Goal: Complete application form: Complete application form

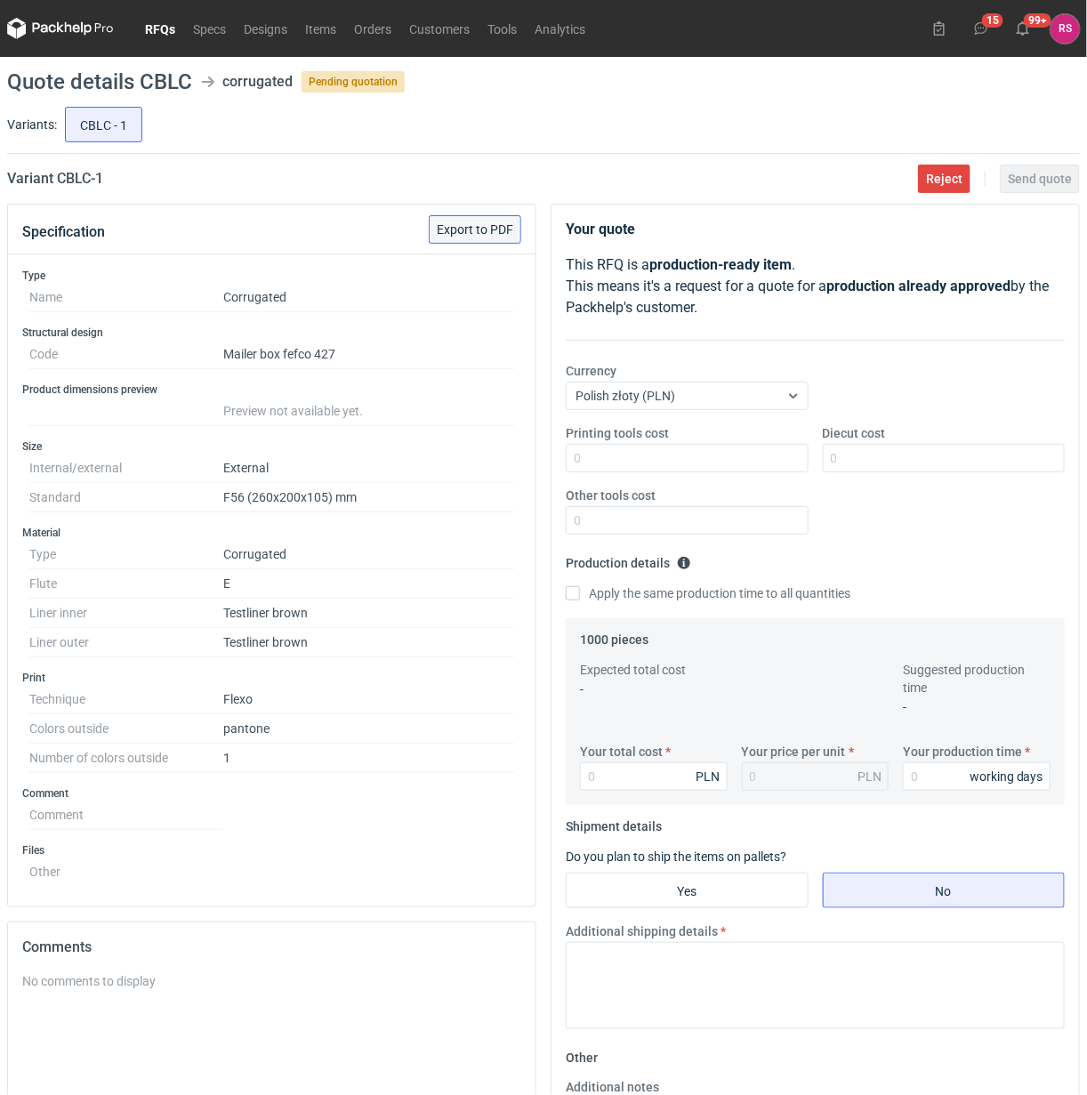
click at [489, 229] on span "Export to PDF" at bounding box center [475, 229] width 76 height 12
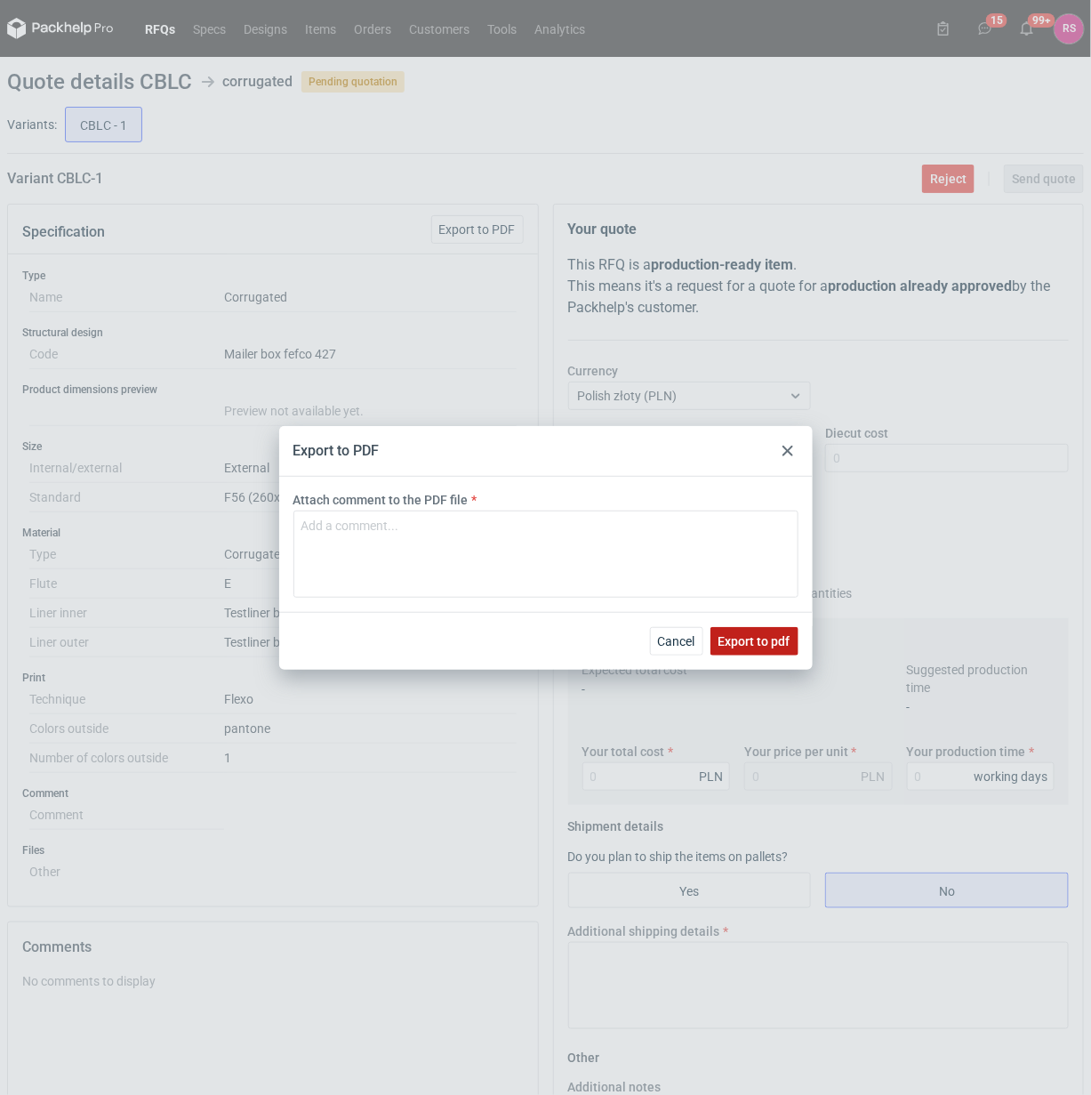
click at [751, 639] on span "Export to pdf" at bounding box center [755, 641] width 72 height 12
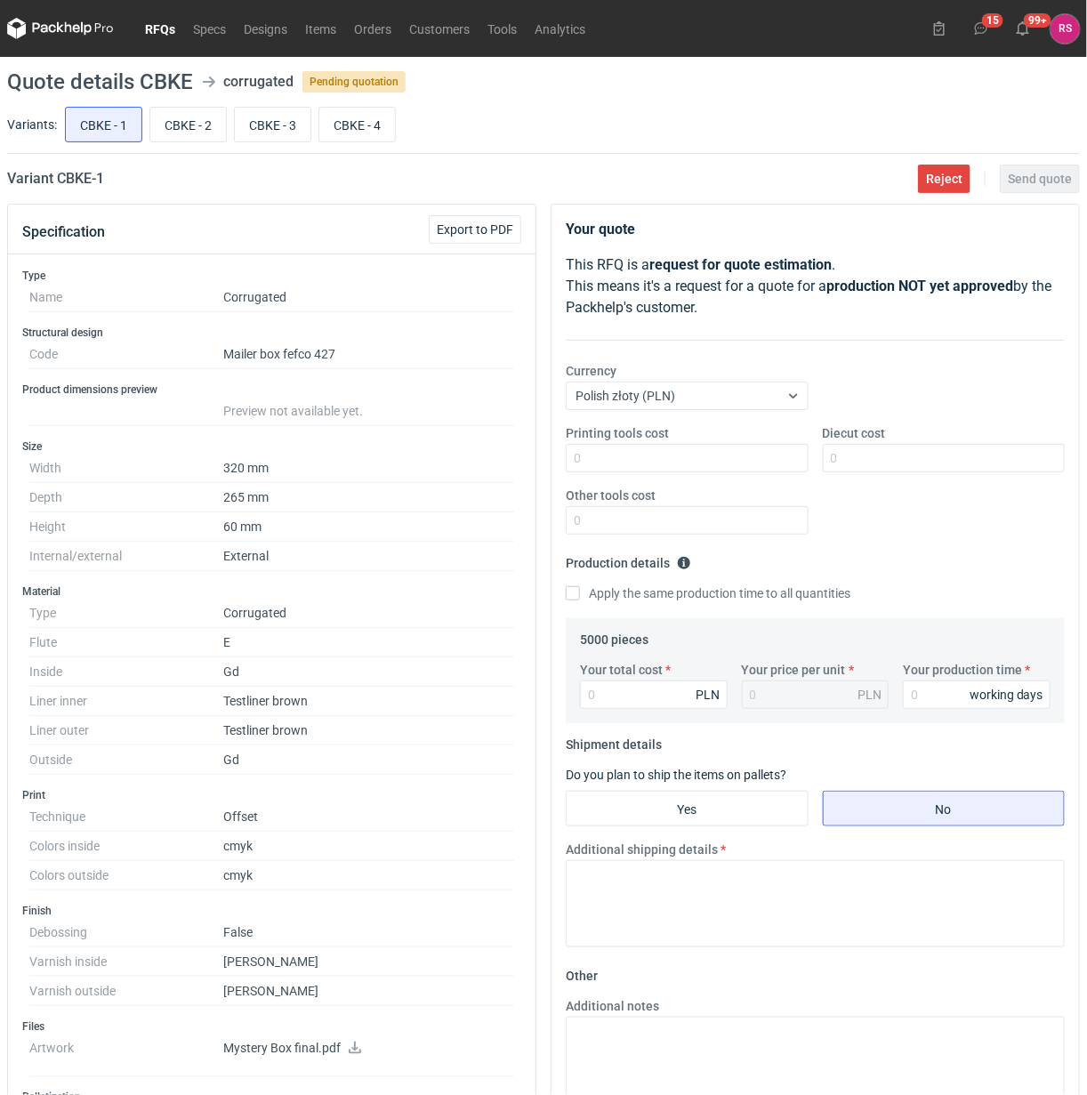
click at [157, 28] on link "RFQs" at bounding box center [160, 28] width 48 height 21
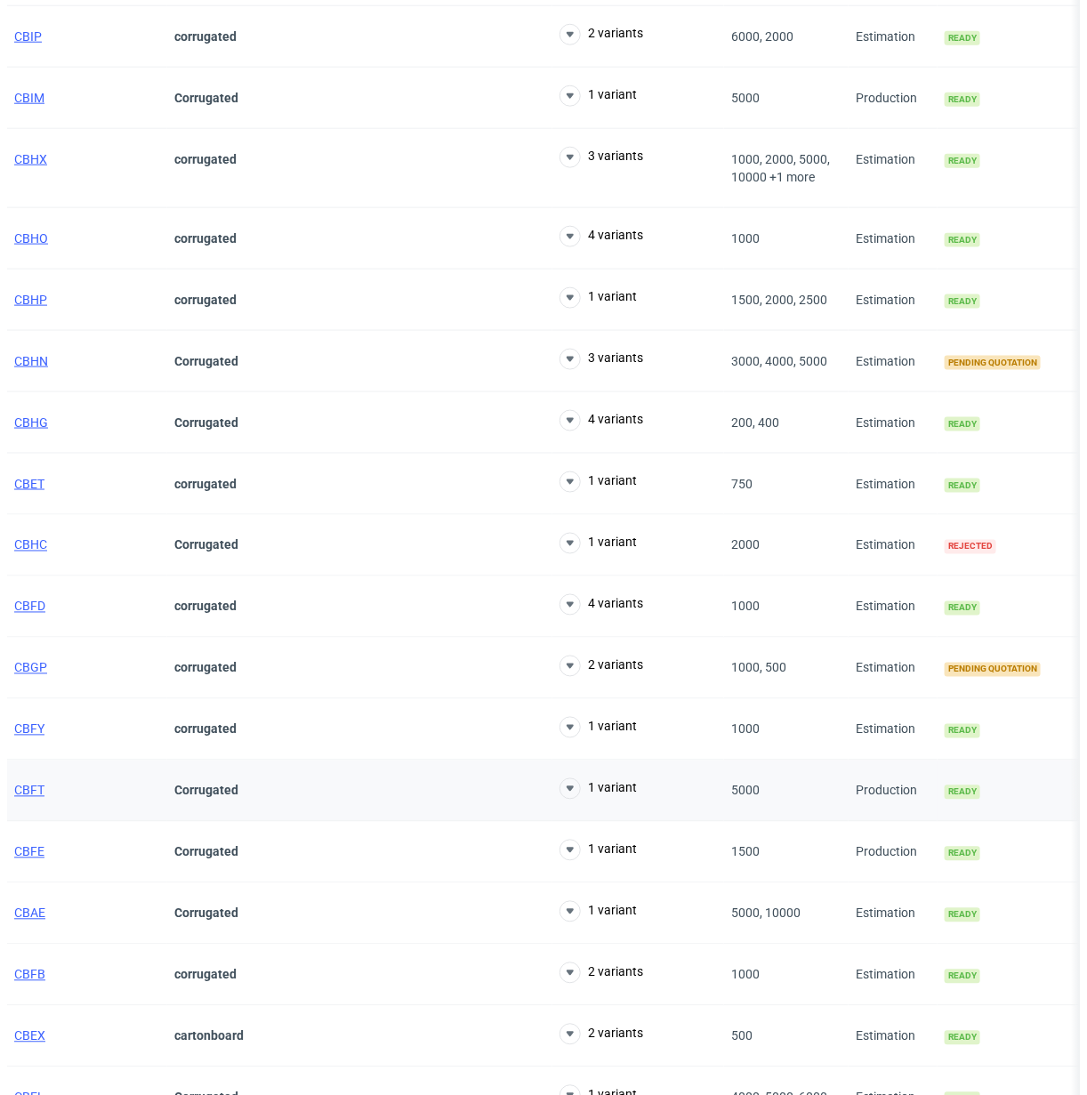
scroll to position [778, 0]
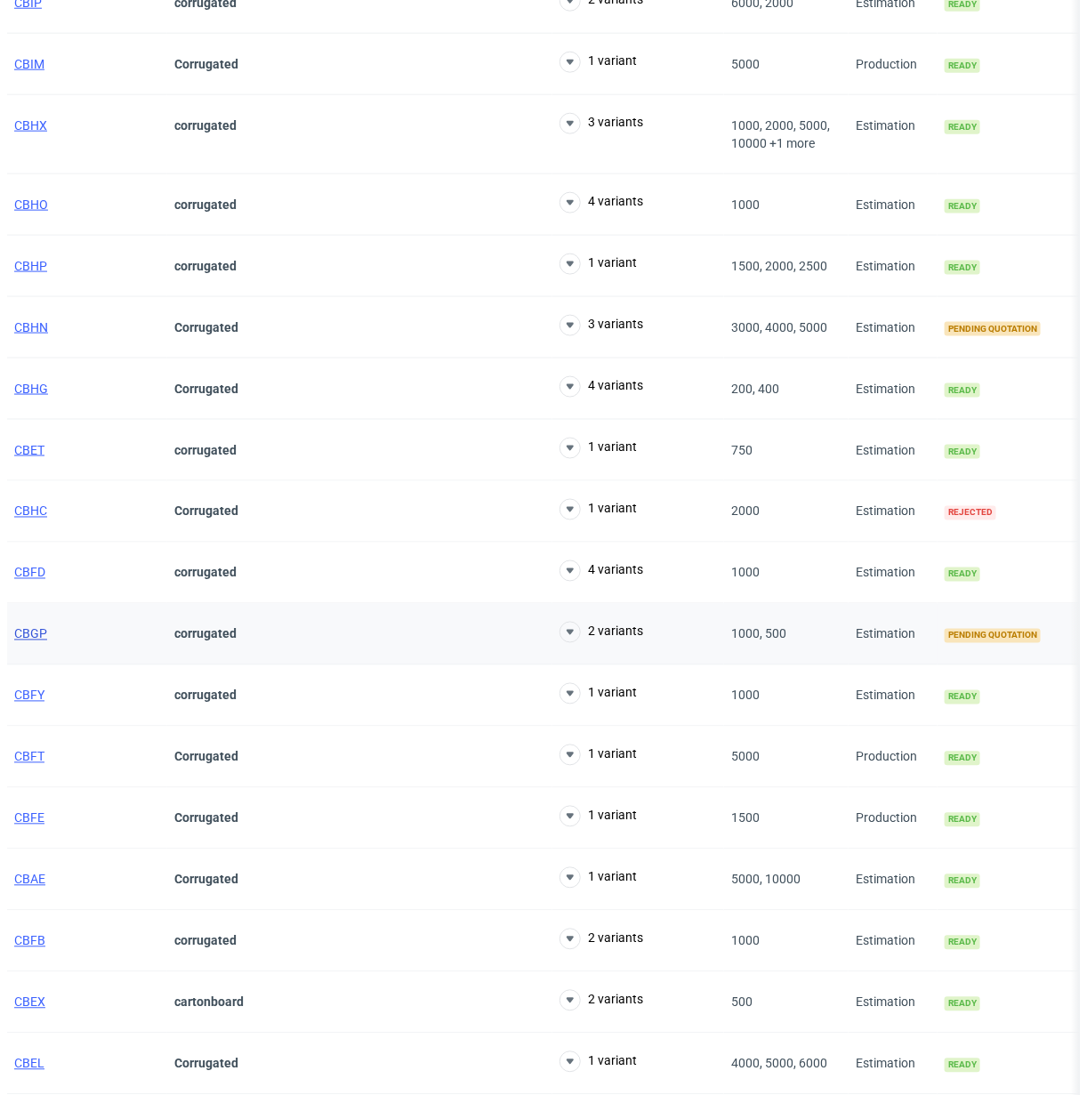
click at [31, 641] on span "CBGP" at bounding box center [30, 634] width 33 height 14
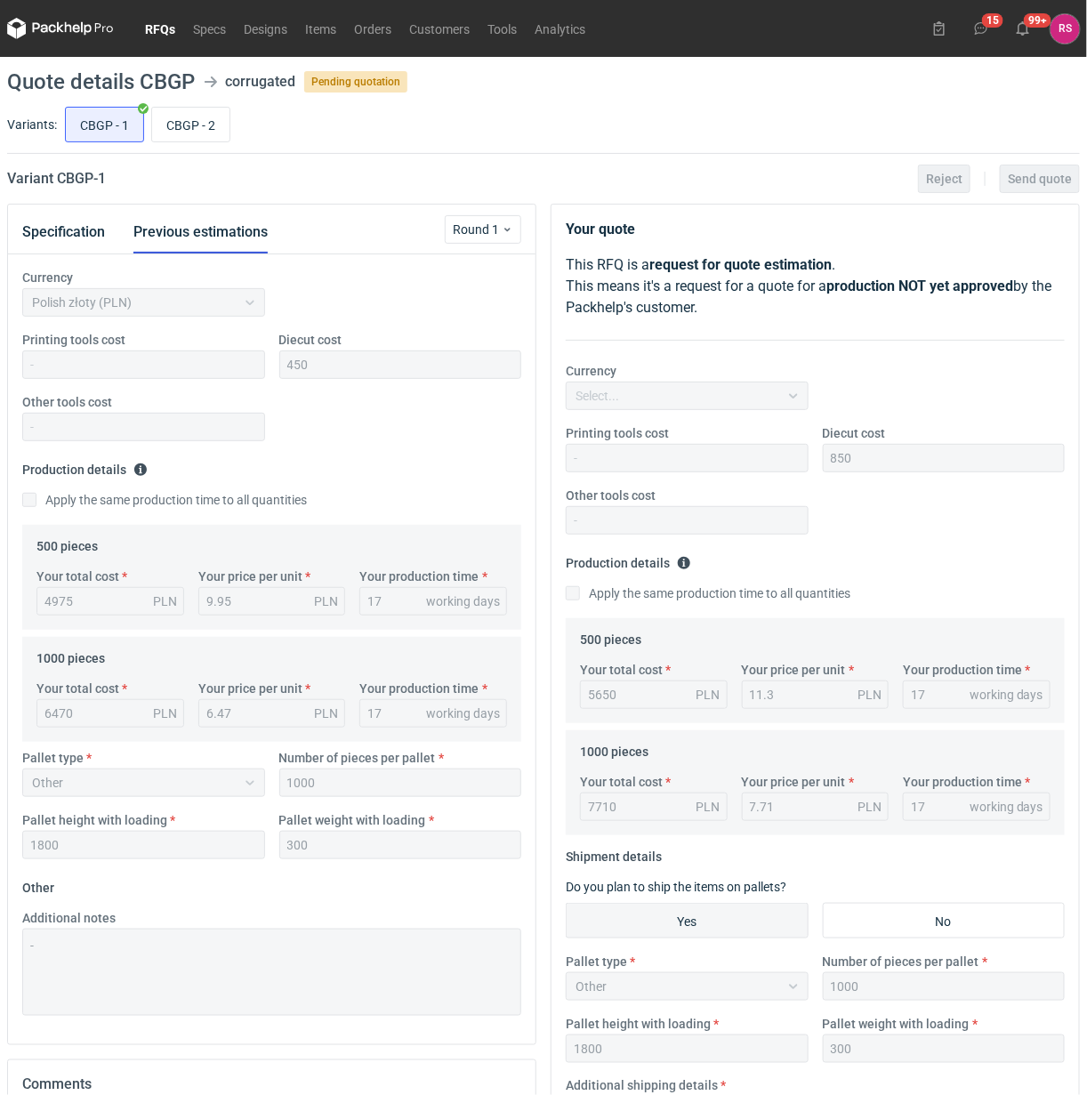
scroll to position [42, 0]
click at [194, 123] on input "CBGP - 2" at bounding box center [190, 125] width 77 height 34
radio input "true"
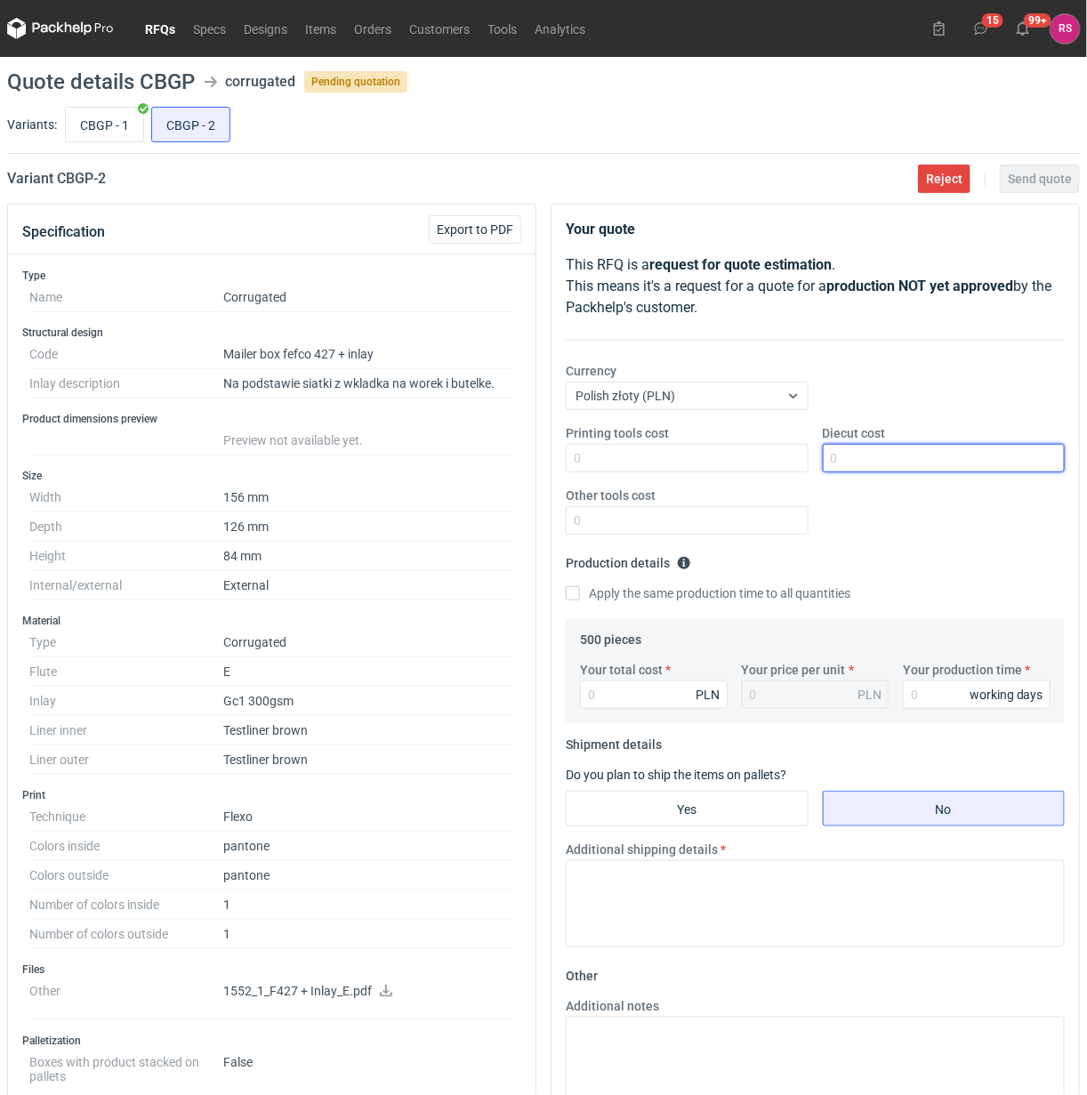
click at [907, 456] on input "Diecut cost" at bounding box center [944, 458] width 243 height 28
type input "8540"
click at [566, 586] on input "Apply the same production time to all quantities" at bounding box center [573, 593] width 14 height 14
checkbox input "true"
type input "1525"
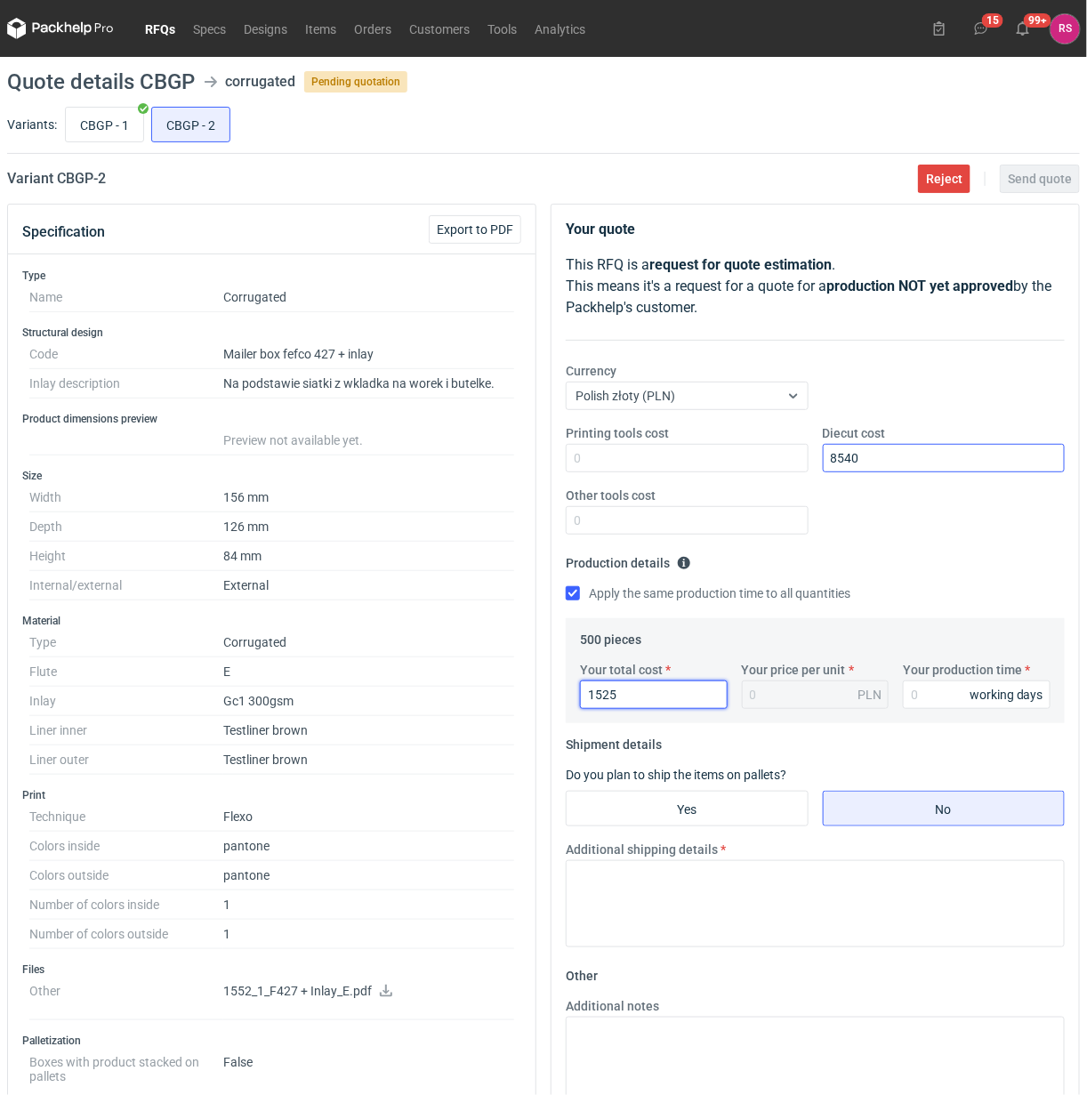
type input "3.05"
type input "1525"
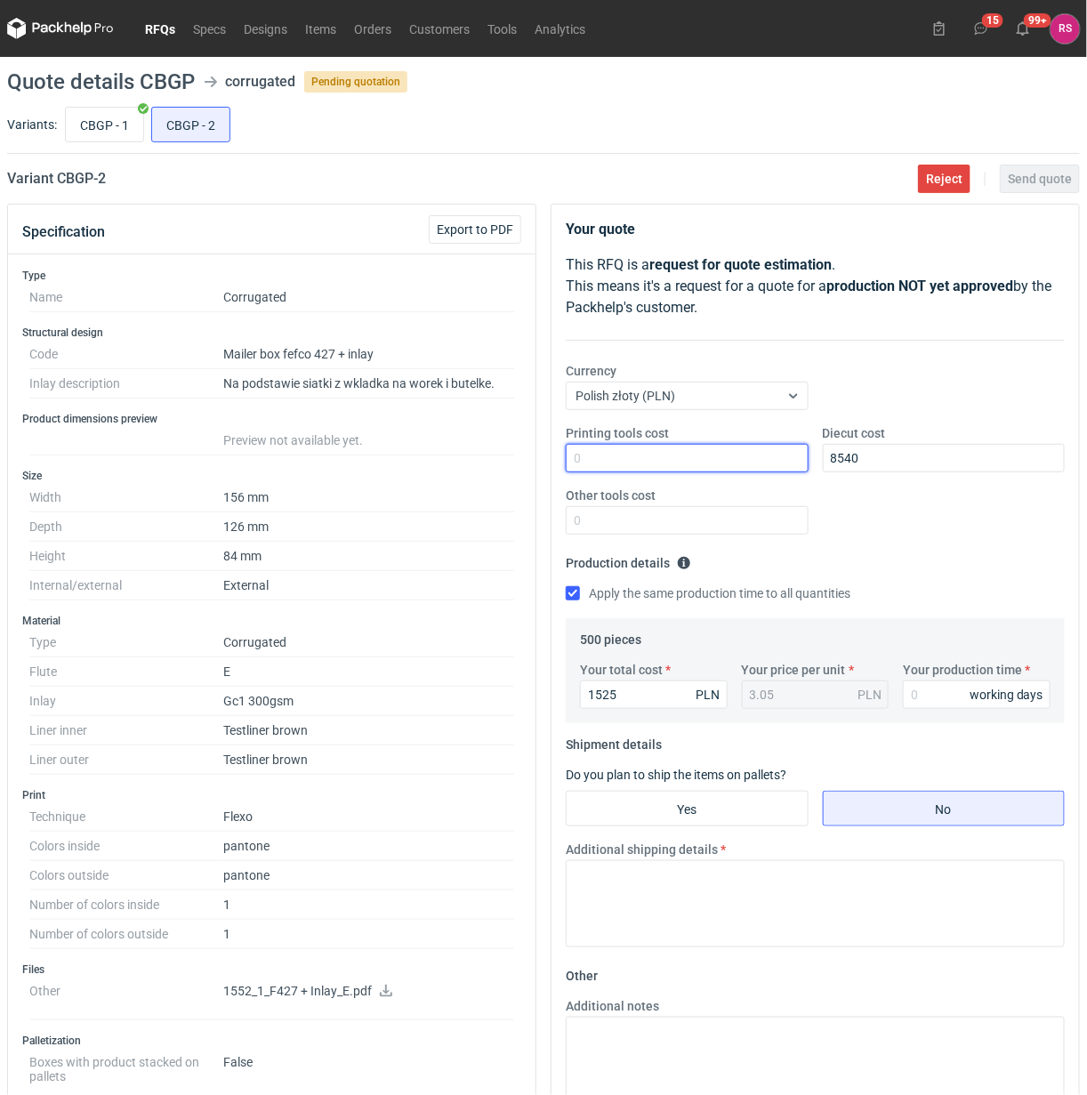
click at [691, 458] on input "Printing tools cost" at bounding box center [687, 458] width 243 height 28
type input "900"
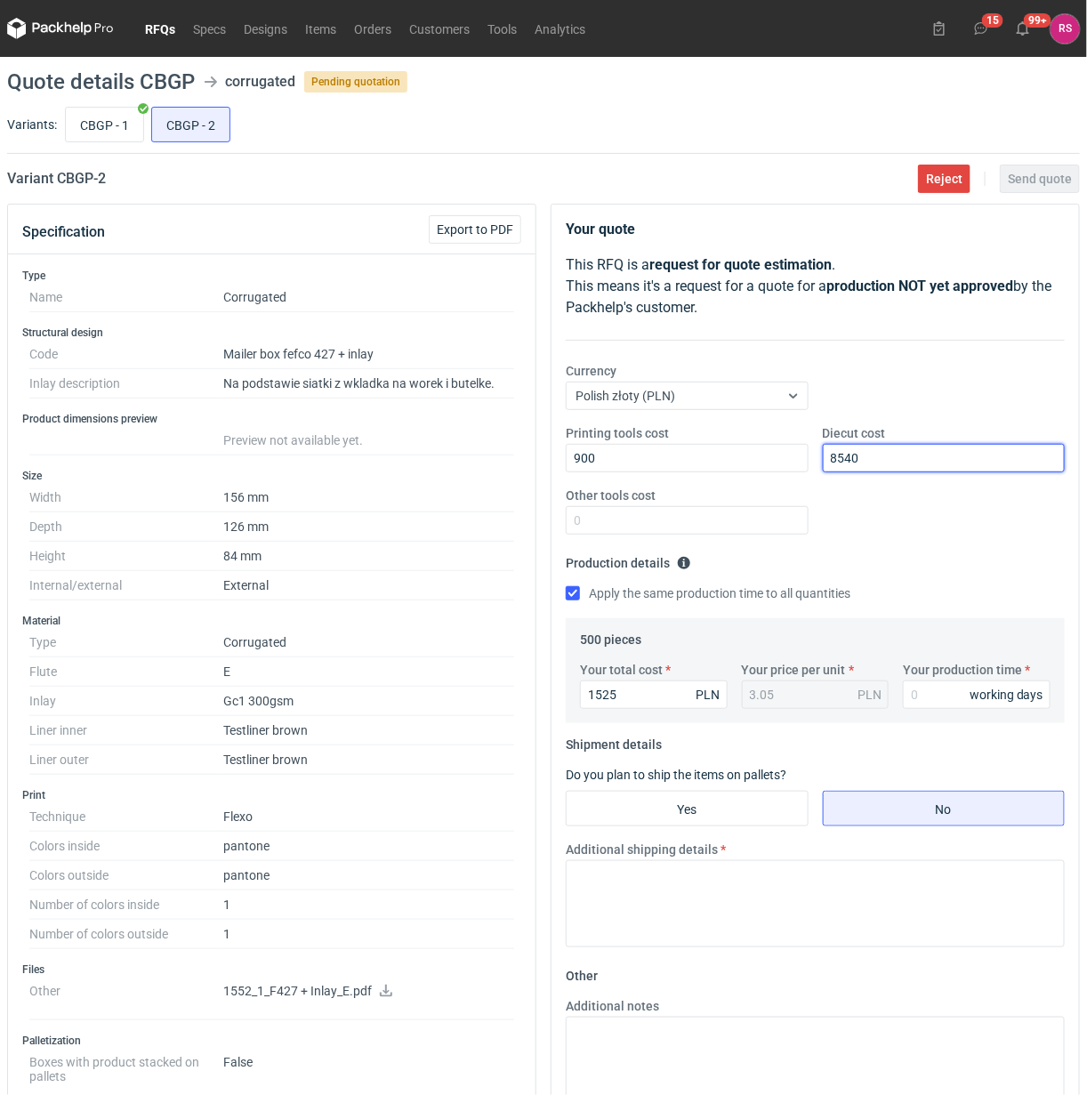
drag, startPoint x: 848, startPoint y: 461, endPoint x: 1012, endPoint y: 462, distance: 164.5
click at [898, 461] on input "8540" at bounding box center [944, 458] width 243 height 28
type input "850"
click at [948, 696] on input "Your production time" at bounding box center [977, 694] width 148 height 28
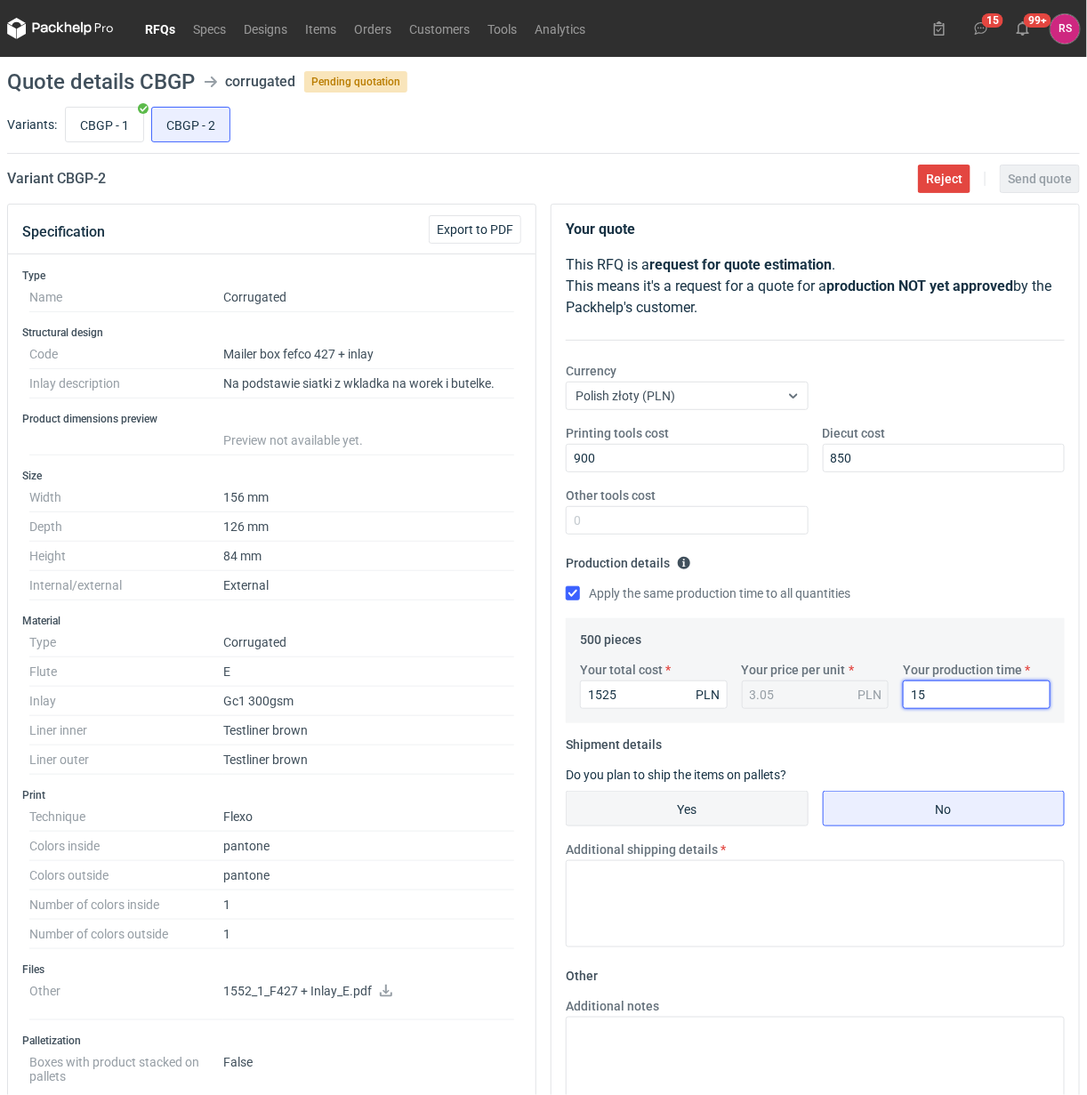
type input "15"
click at [739, 814] on input "Yes" at bounding box center [686, 808] width 241 height 34
radio input "true"
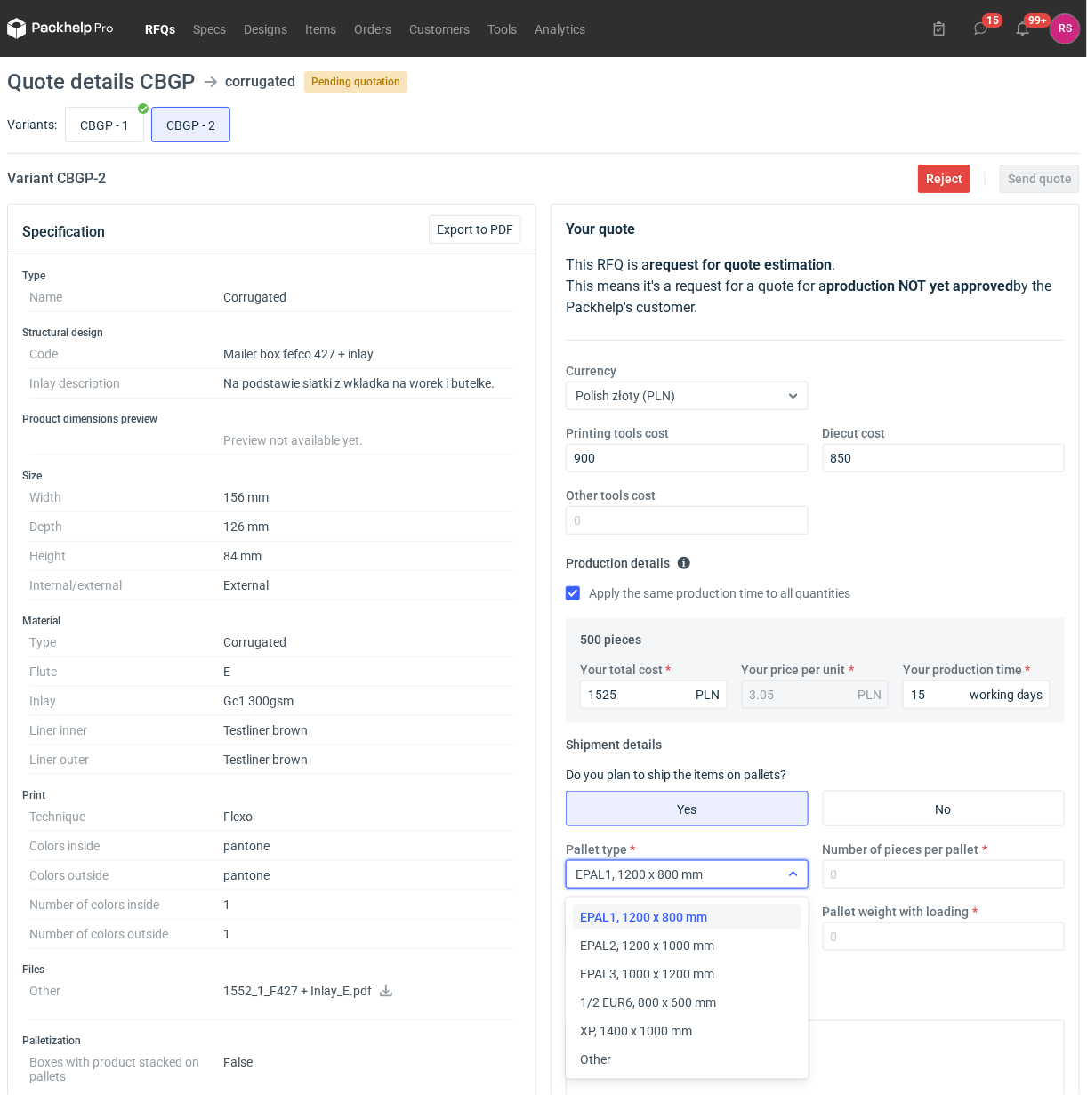
click at [793, 878] on icon at bounding box center [793, 874] width 14 height 14
click at [638, 1060] on div "Other" at bounding box center [686, 1059] width 213 height 18
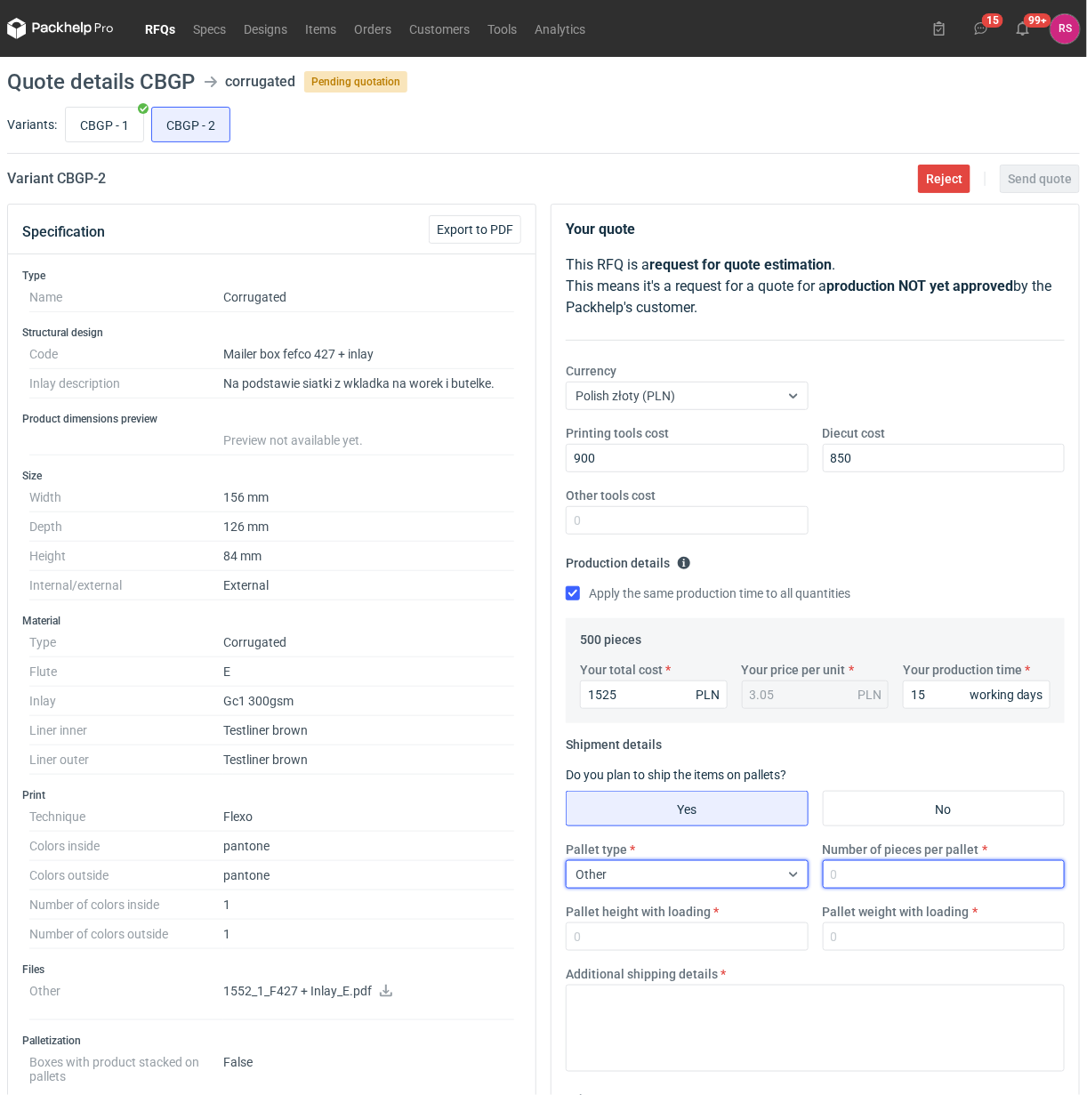
click at [903, 880] on input "Number of pieces per pallet" at bounding box center [944, 874] width 243 height 28
type input "500"
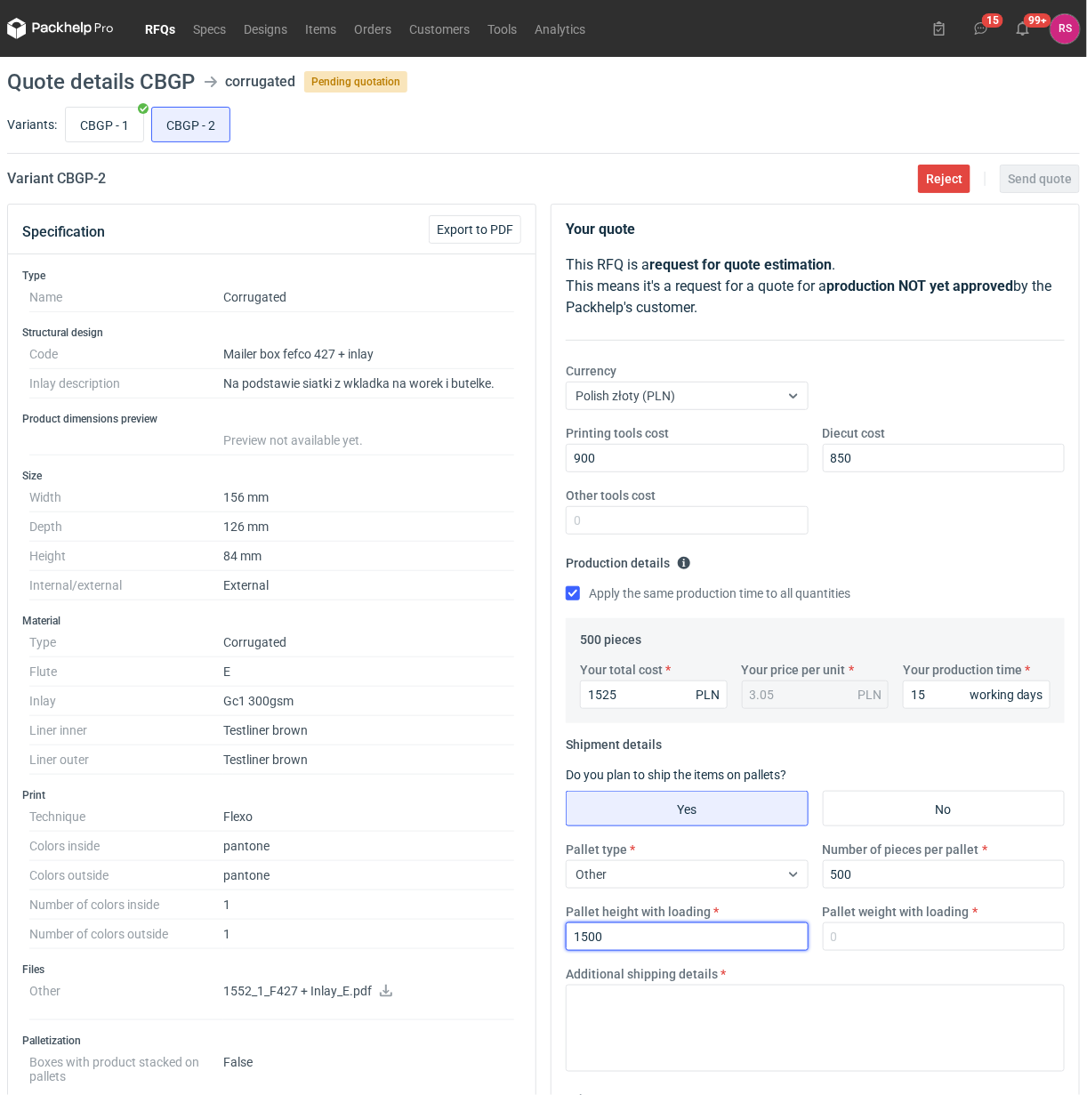
type input "1500"
type input "200"
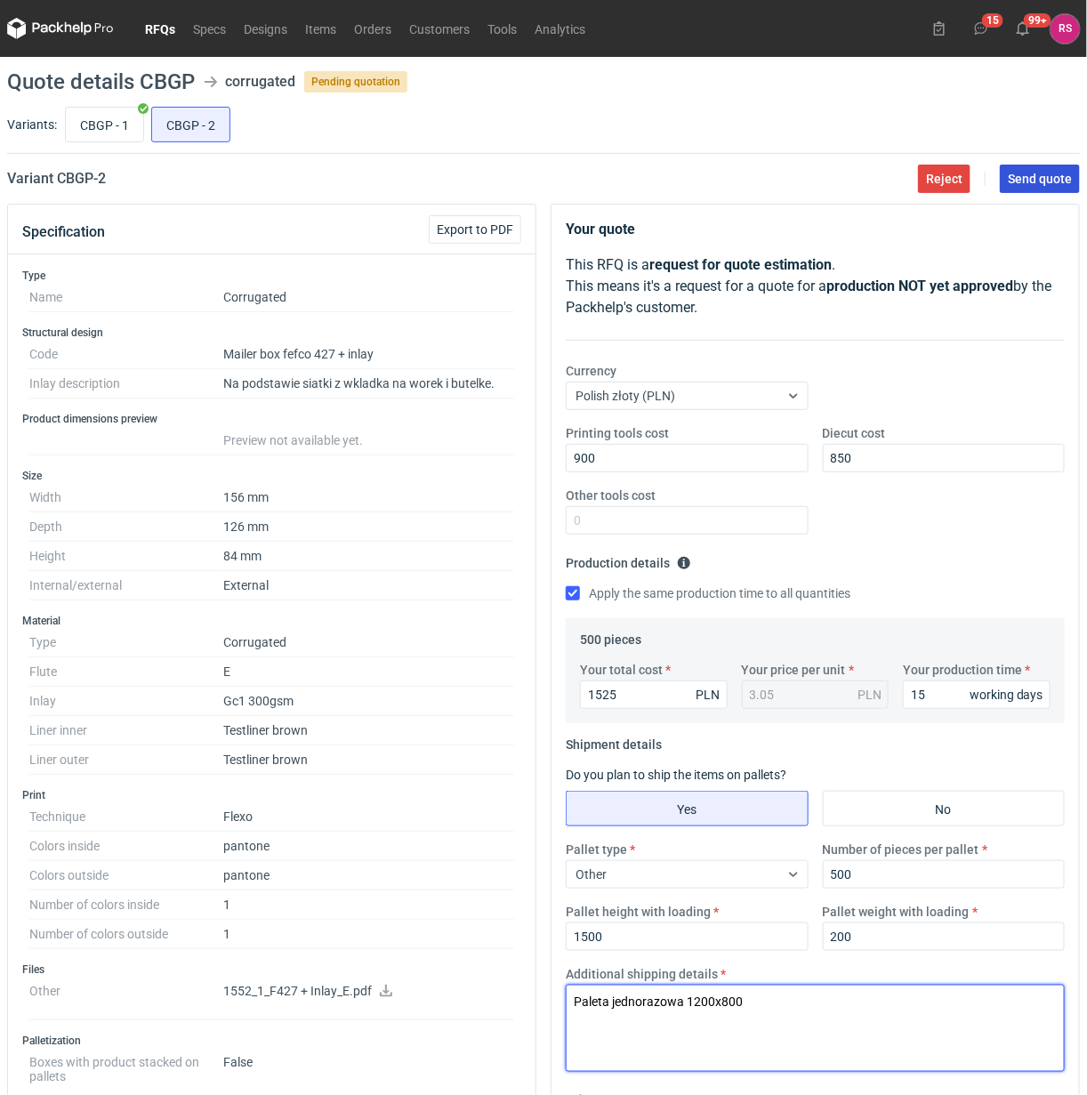
type textarea "Paleta jednorazowa 1200x800"
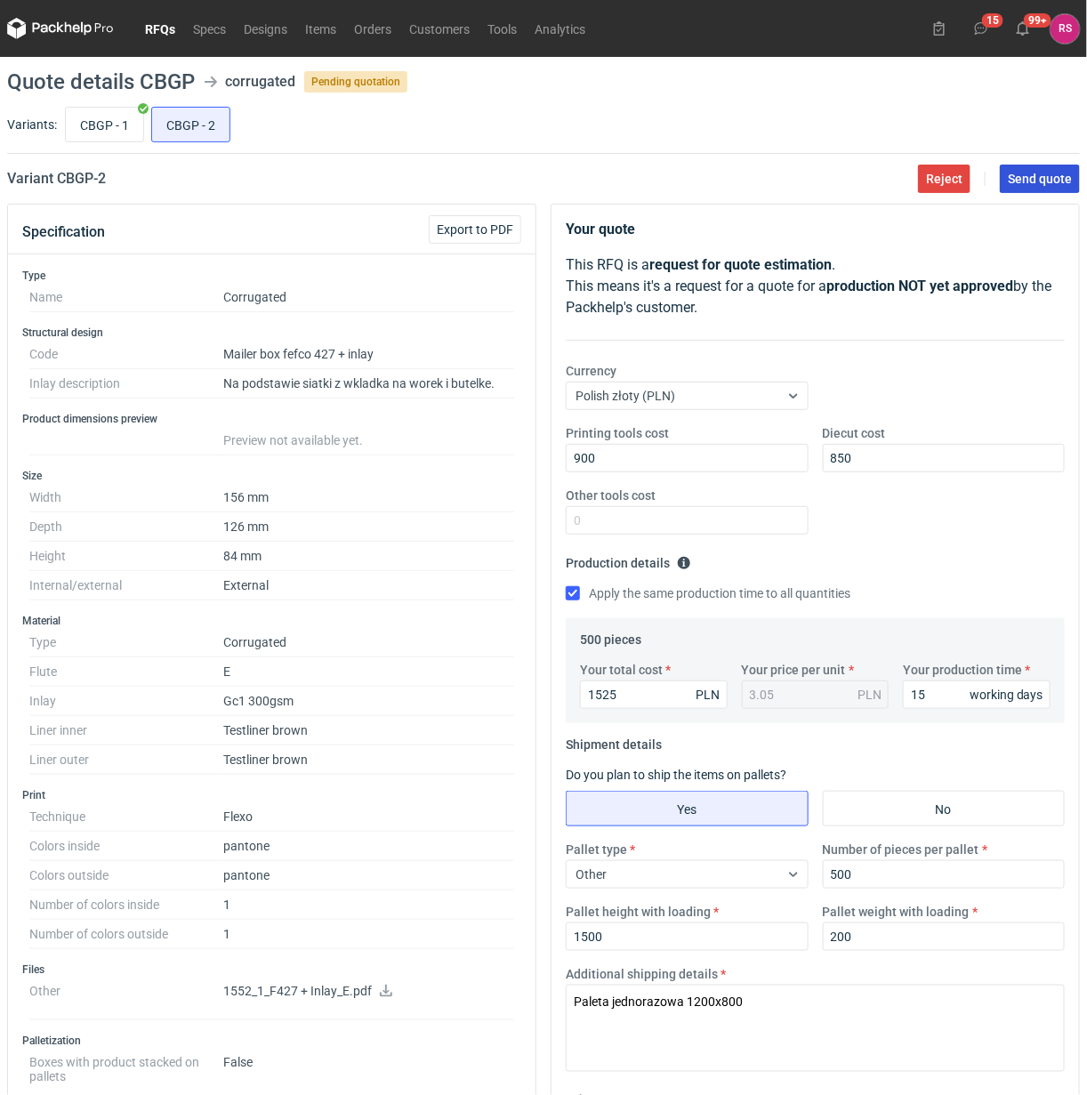
click at [1055, 174] on span "Send quote" at bounding box center [1040, 179] width 64 height 12
